Goal: Task Accomplishment & Management: Use online tool/utility

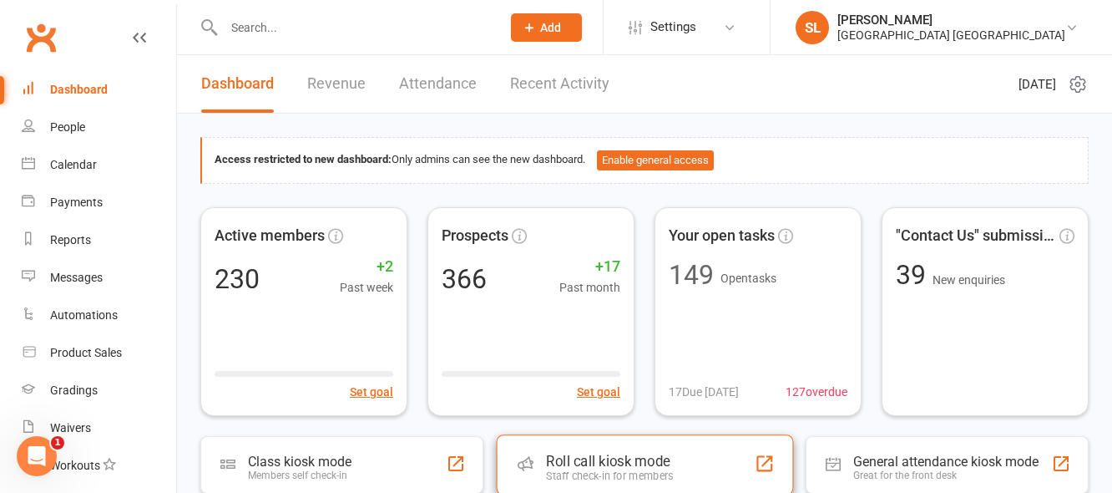
click at [581, 459] on div "Roll call kiosk mode" at bounding box center [609, 460] width 127 height 17
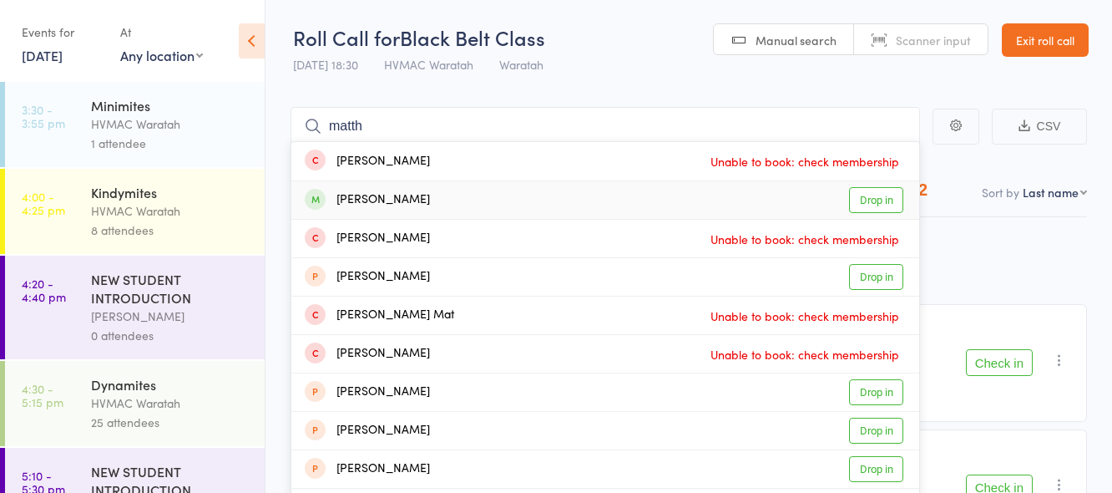
type input "matth"
click at [877, 195] on link "Drop in" at bounding box center [876, 200] width 54 height 26
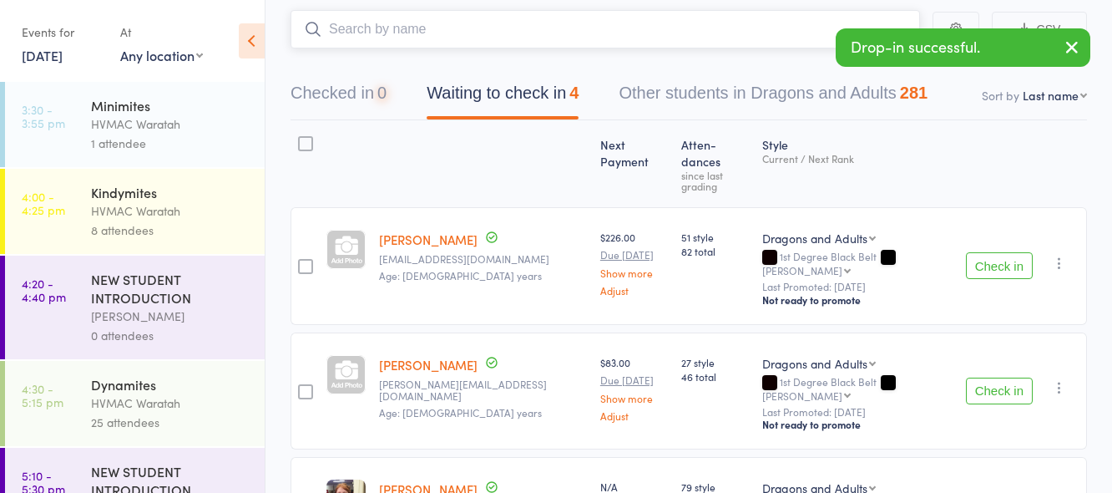
scroll to position [310, 0]
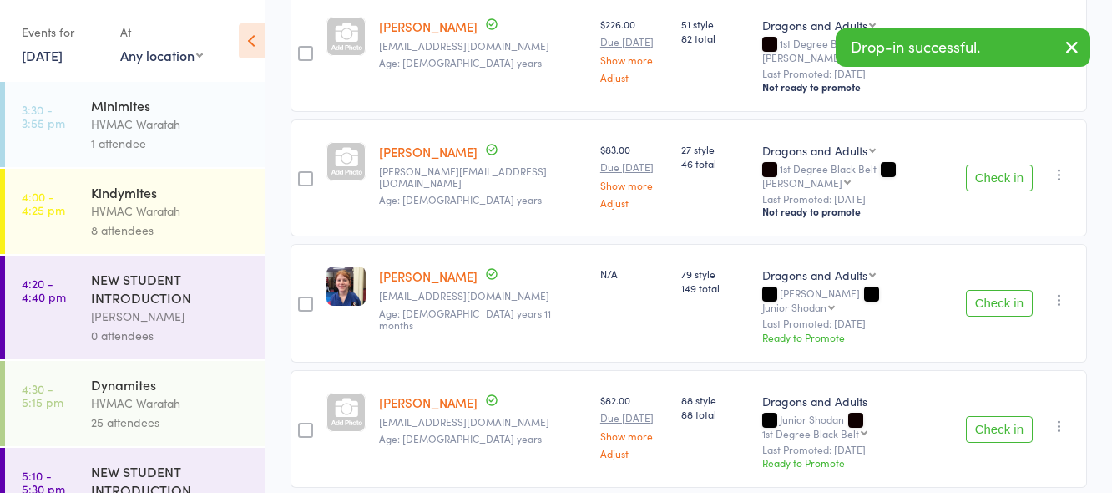
click at [997, 290] on button "Check in" at bounding box center [999, 303] width 67 height 27
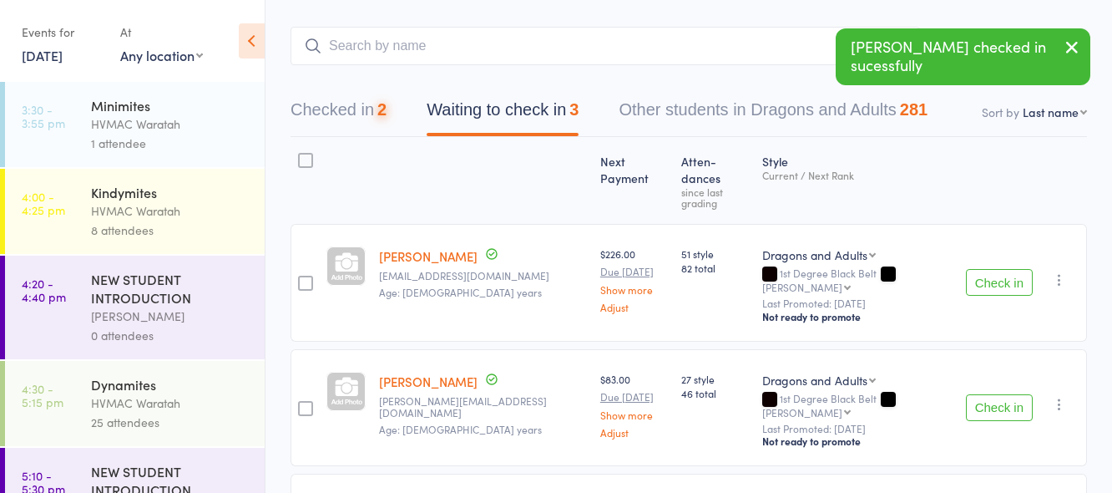
scroll to position [0, 0]
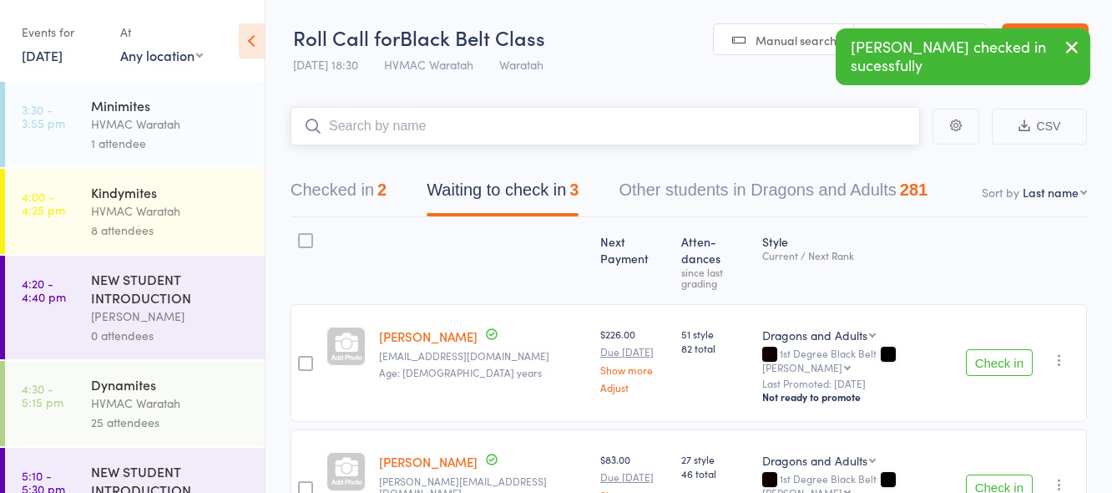
click at [386, 118] on input "search" at bounding box center [605, 126] width 629 height 38
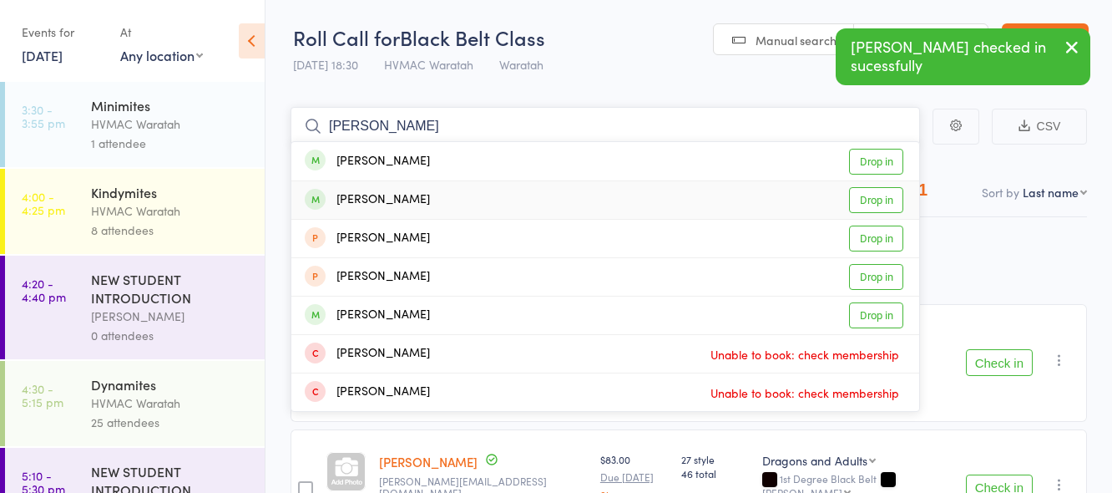
type input "lara"
click at [874, 197] on link "Drop in" at bounding box center [876, 200] width 54 height 26
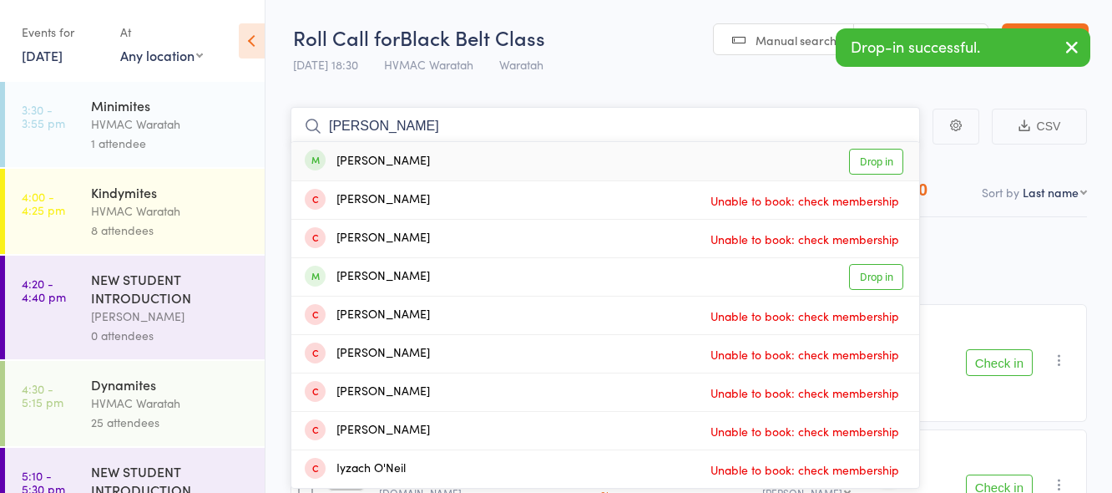
type input "zach"
click at [864, 159] on link "Drop in" at bounding box center [876, 162] width 54 height 26
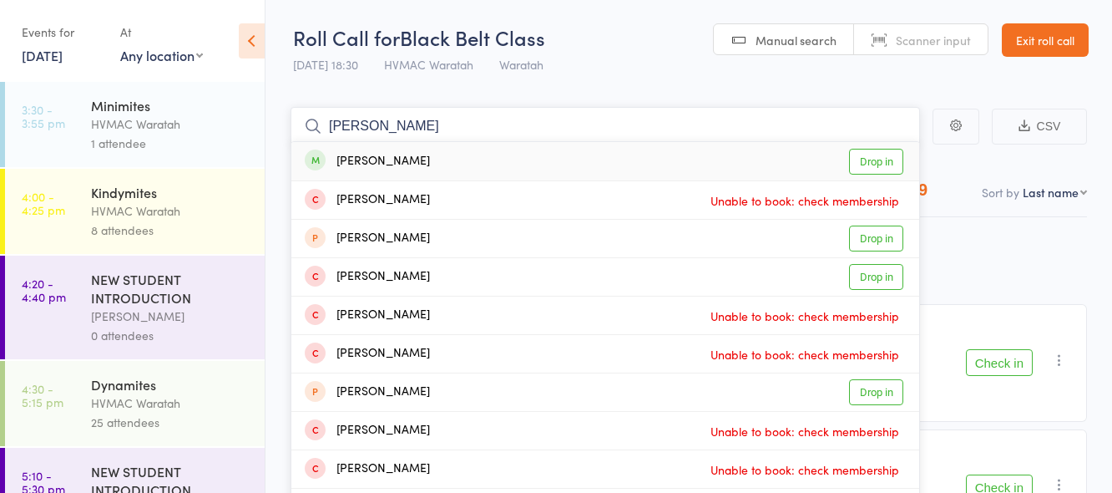
type input "lucinda"
click at [874, 160] on link "Drop in" at bounding box center [876, 162] width 54 height 26
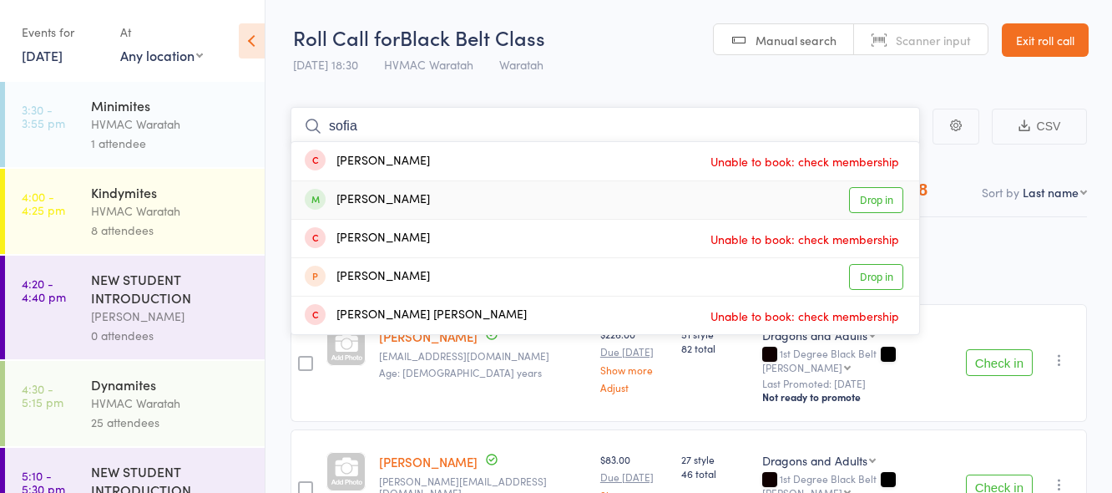
type input "sofia"
click at [875, 199] on link "Drop in" at bounding box center [876, 200] width 54 height 26
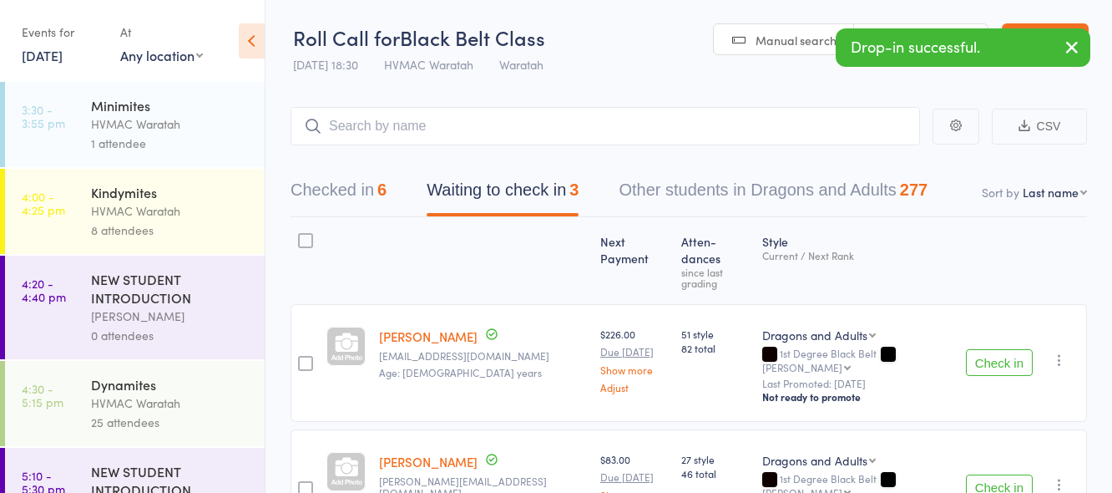
click at [993, 474] on button "Check in" at bounding box center [999, 487] width 67 height 27
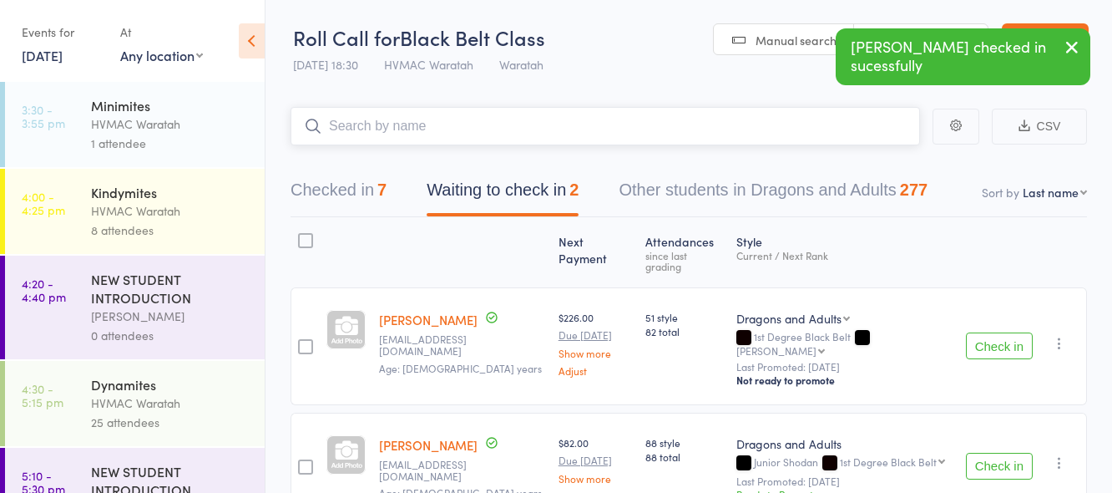
click at [341, 121] on input "search" at bounding box center [605, 126] width 629 height 38
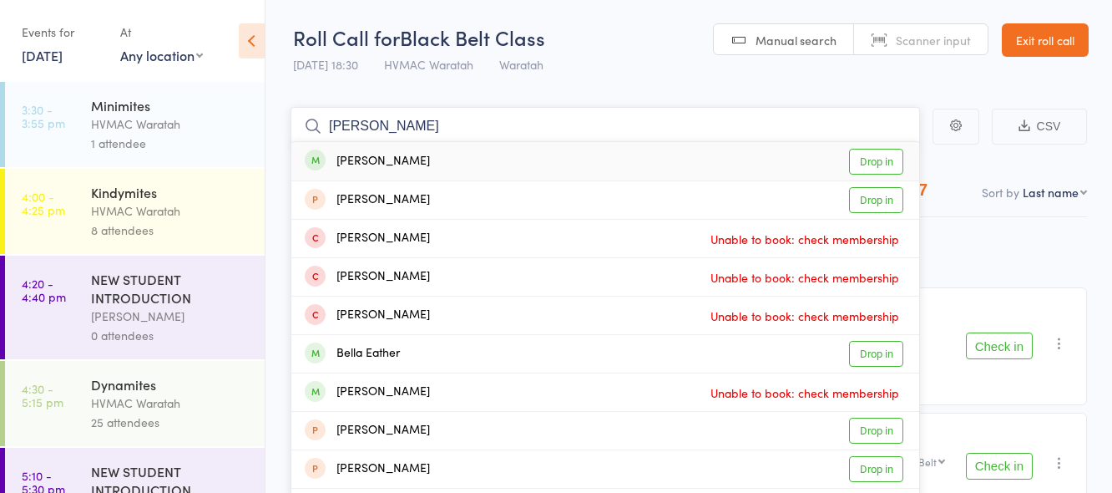
type input "ella"
click at [862, 159] on link "Drop in" at bounding box center [876, 162] width 54 height 26
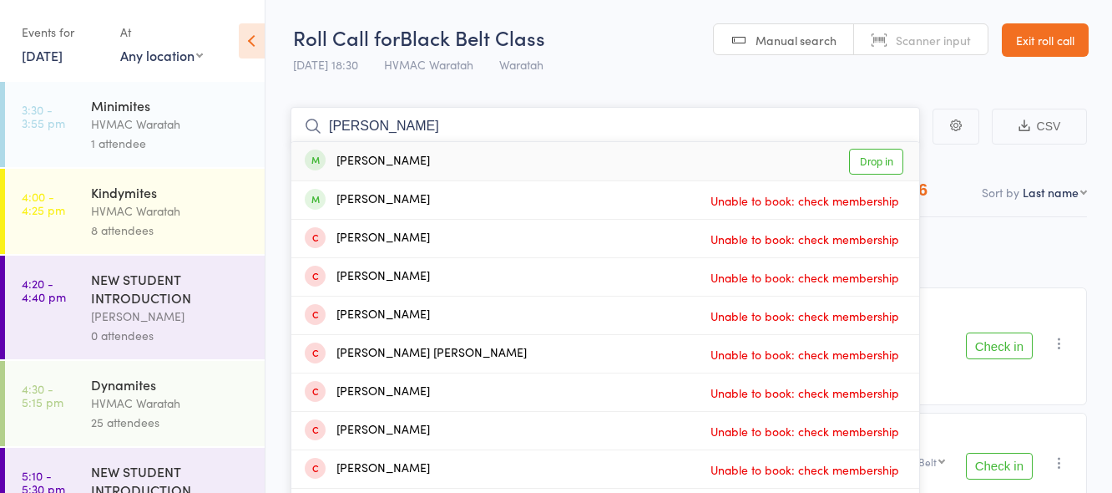
type input "stephen"
click at [867, 162] on link "Drop in" at bounding box center [876, 162] width 54 height 26
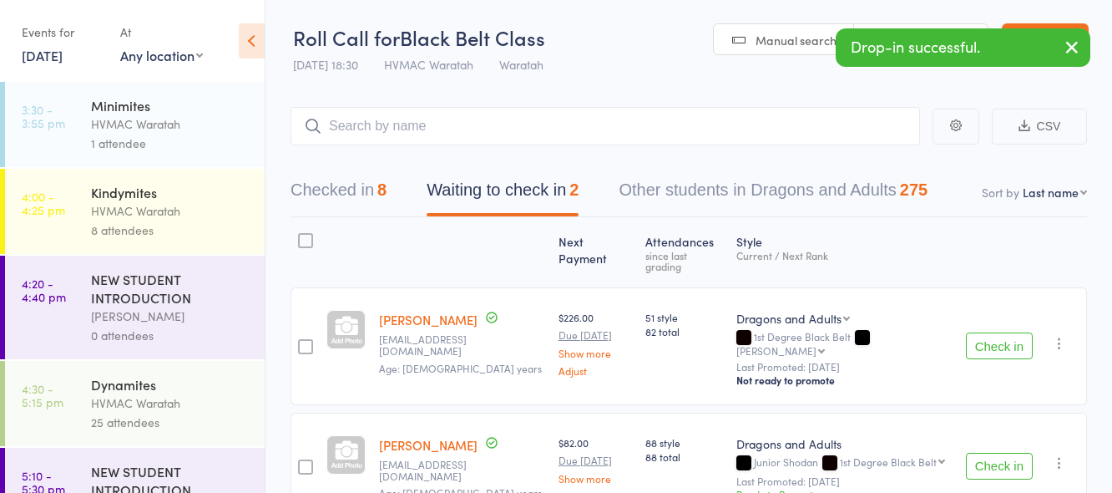
click at [993, 332] on button "Check in" at bounding box center [999, 345] width 67 height 27
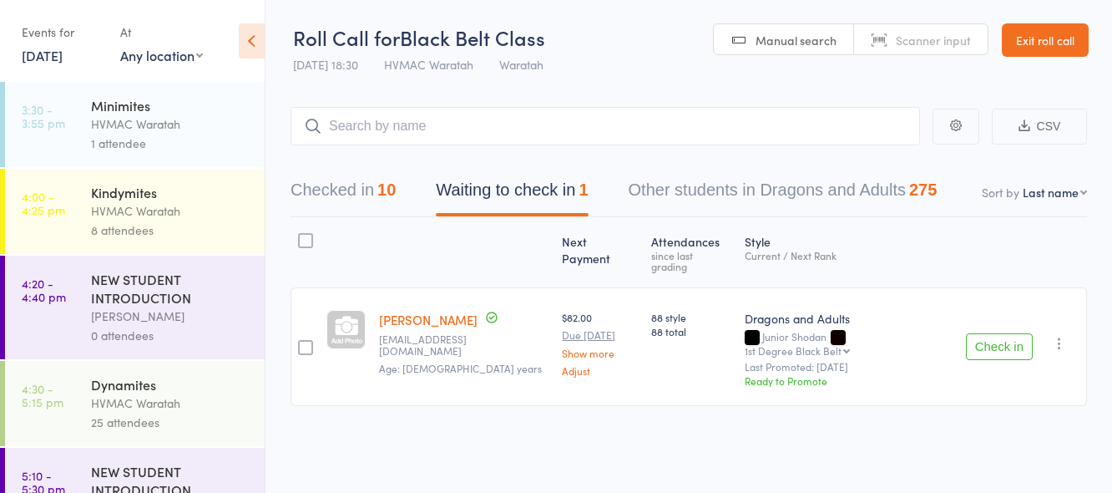
click at [1059, 335] on icon "button" at bounding box center [1059, 343] width 17 height 17
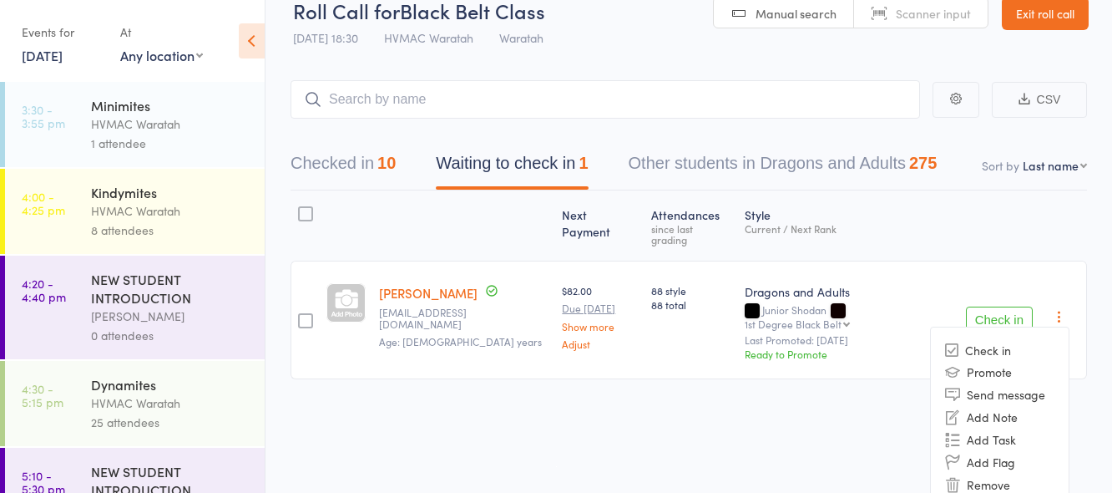
scroll to position [48, 0]
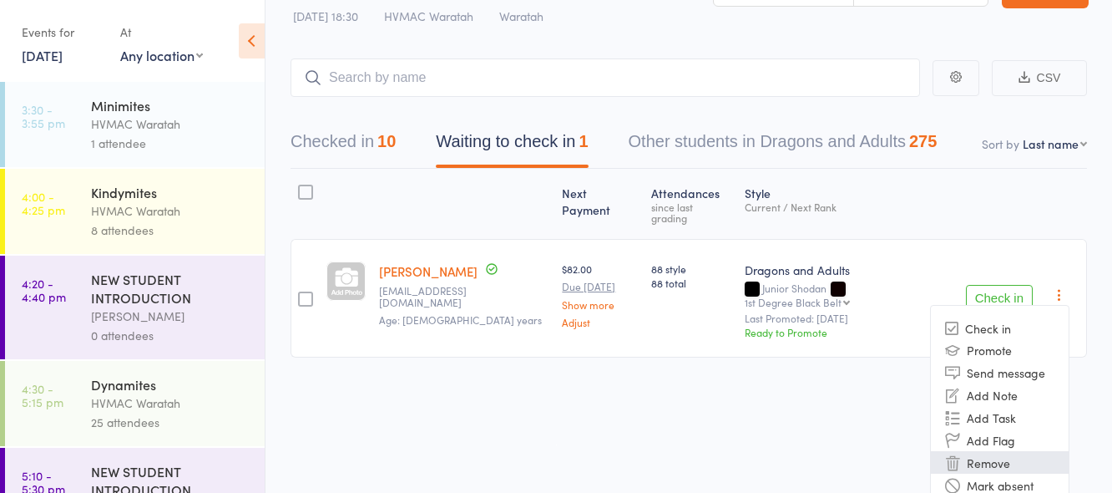
click at [983, 451] on li "Remove" at bounding box center [1000, 462] width 138 height 23
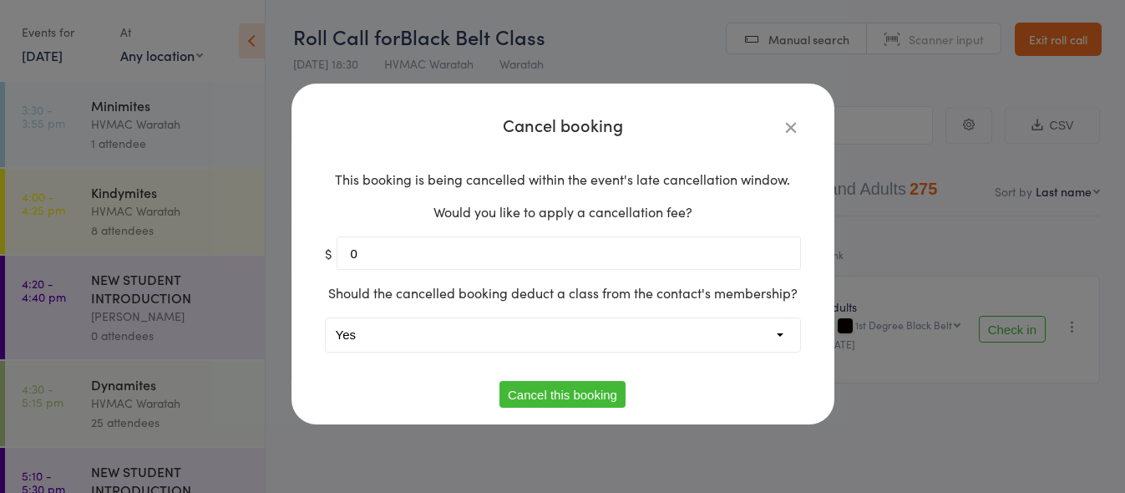
click at [392, 331] on select "Yes No" at bounding box center [563, 334] width 474 height 33
select select "1"
click at [326, 318] on select "Yes No" at bounding box center [563, 334] width 474 height 33
click at [525, 397] on button "Cancel this booking" at bounding box center [562, 394] width 126 height 27
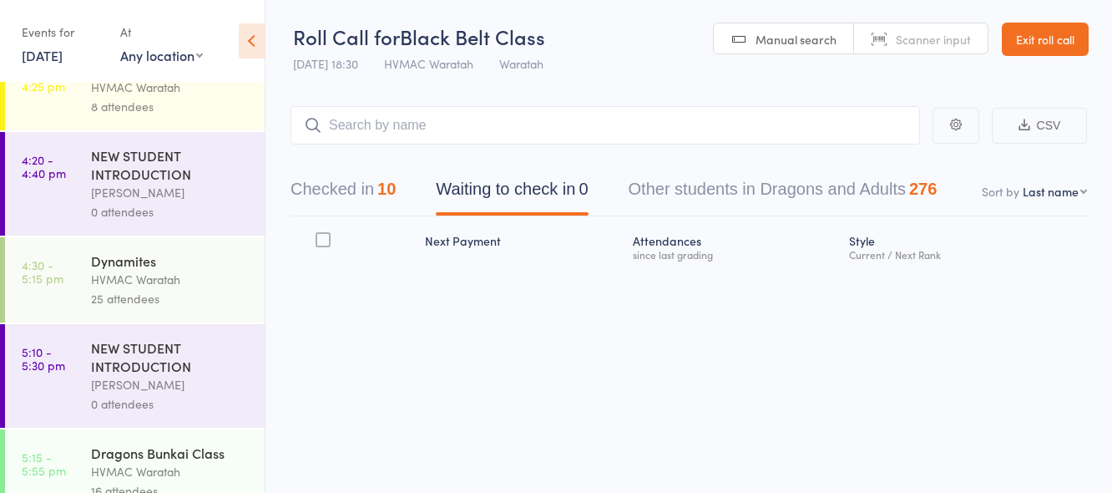
scroll to position [321, 0]
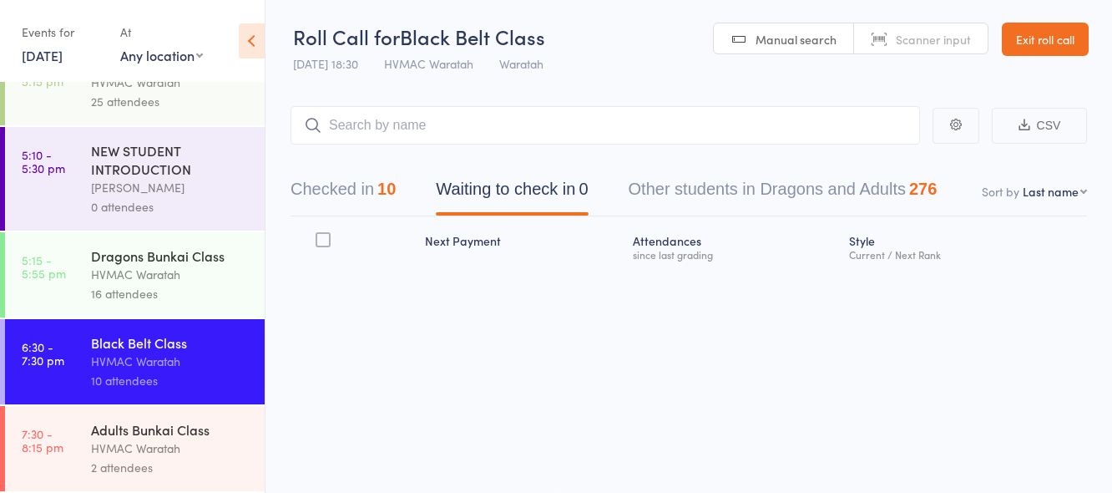
click at [226, 427] on div "Adults Bunkai Class" at bounding box center [170, 429] width 159 height 18
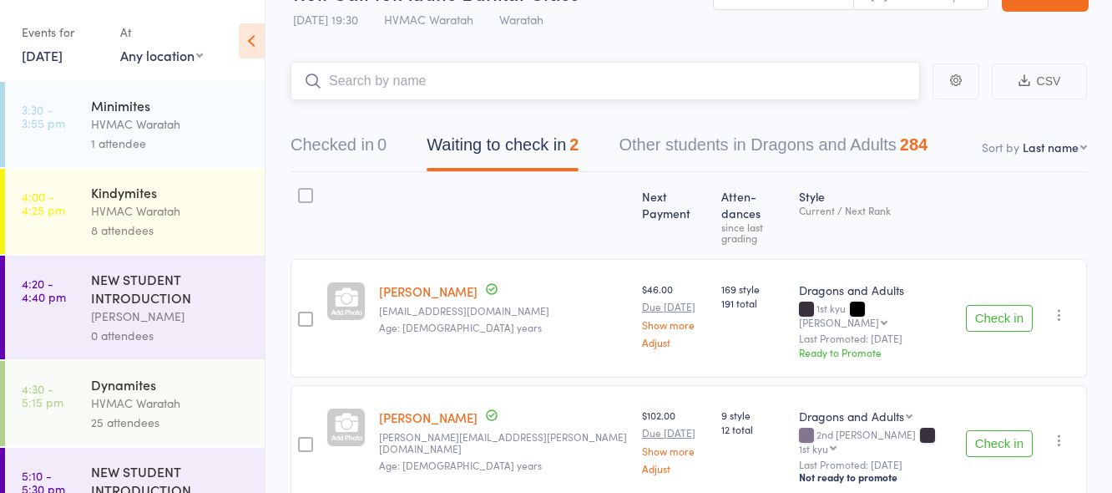
scroll to position [80, 0]
